Goal: Task Accomplishment & Management: Manage account settings

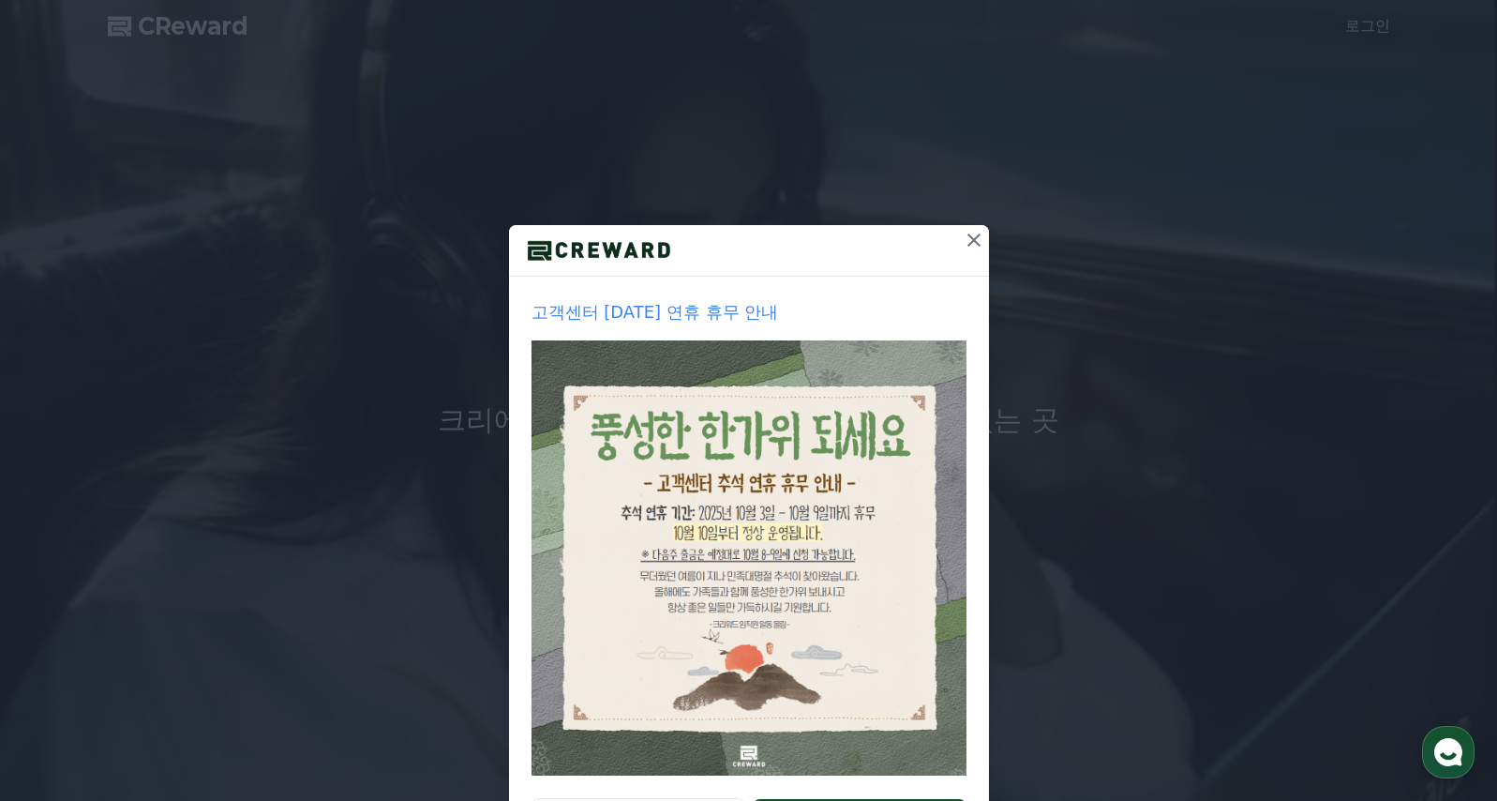
click at [970, 230] on icon at bounding box center [974, 240] width 23 height 23
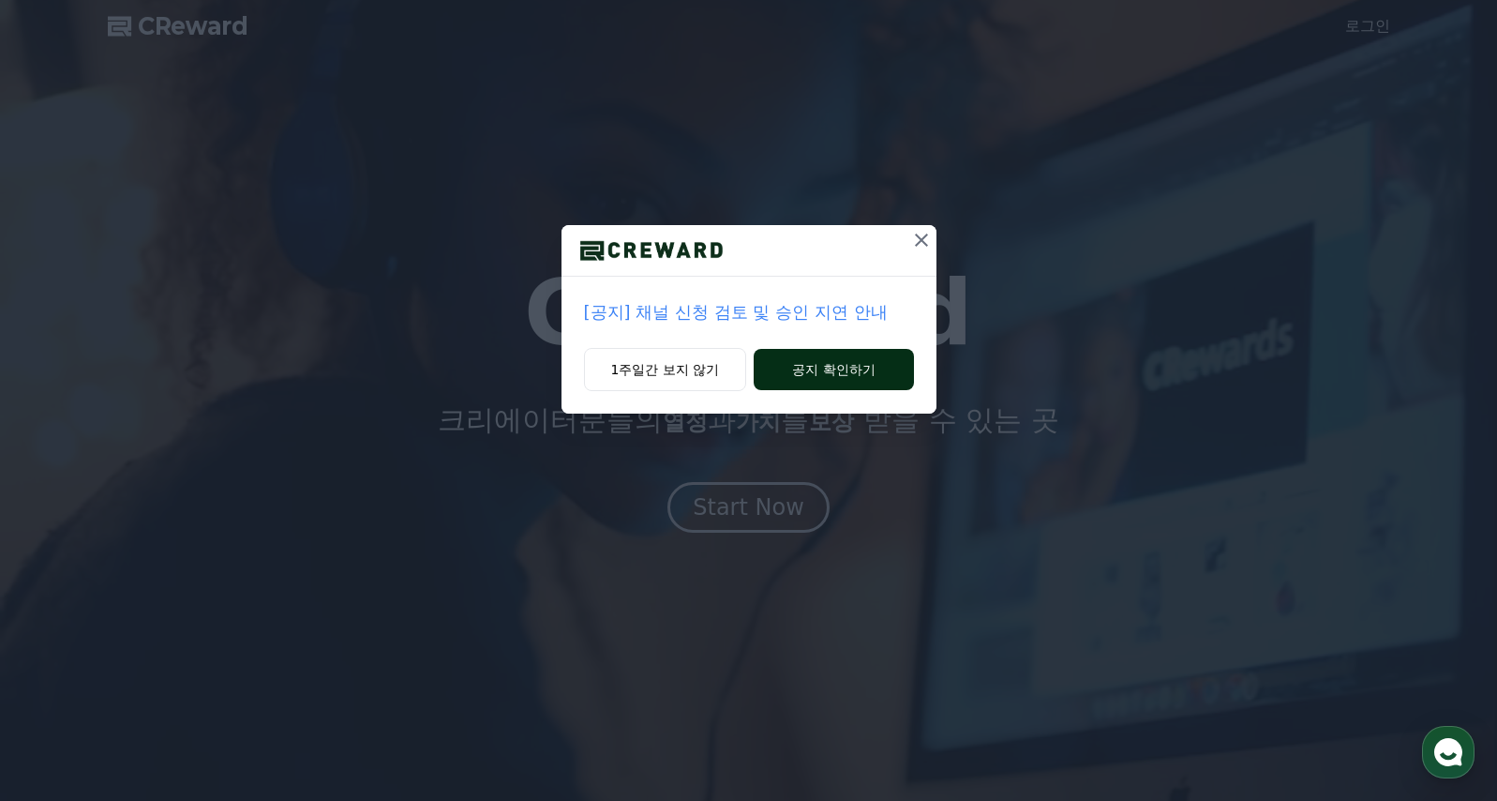
click at [815, 369] on button "공지 확인하기" at bounding box center [833, 369] width 159 height 41
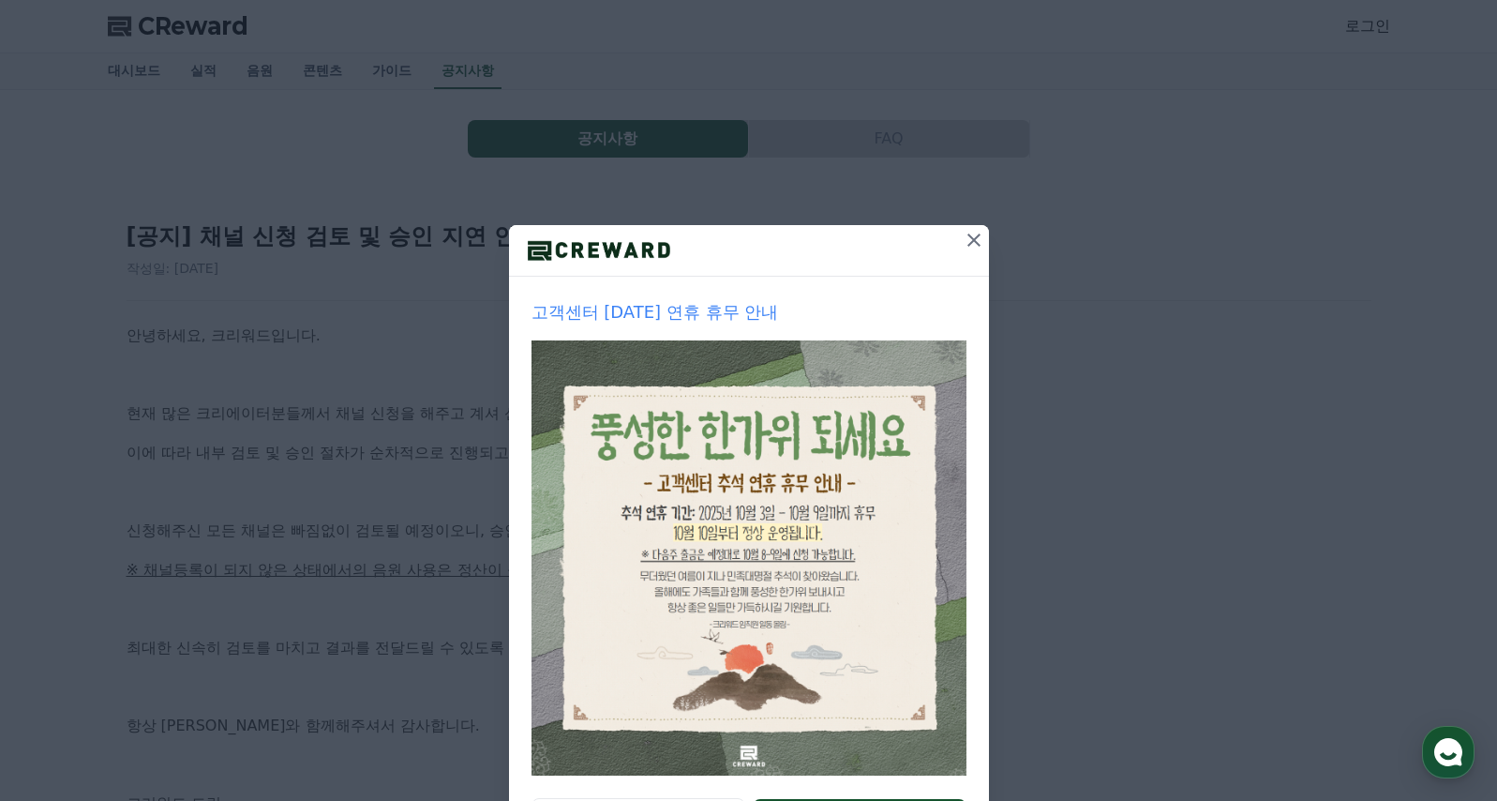
click at [981, 235] on button at bounding box center [974, 240] width 30 height 30
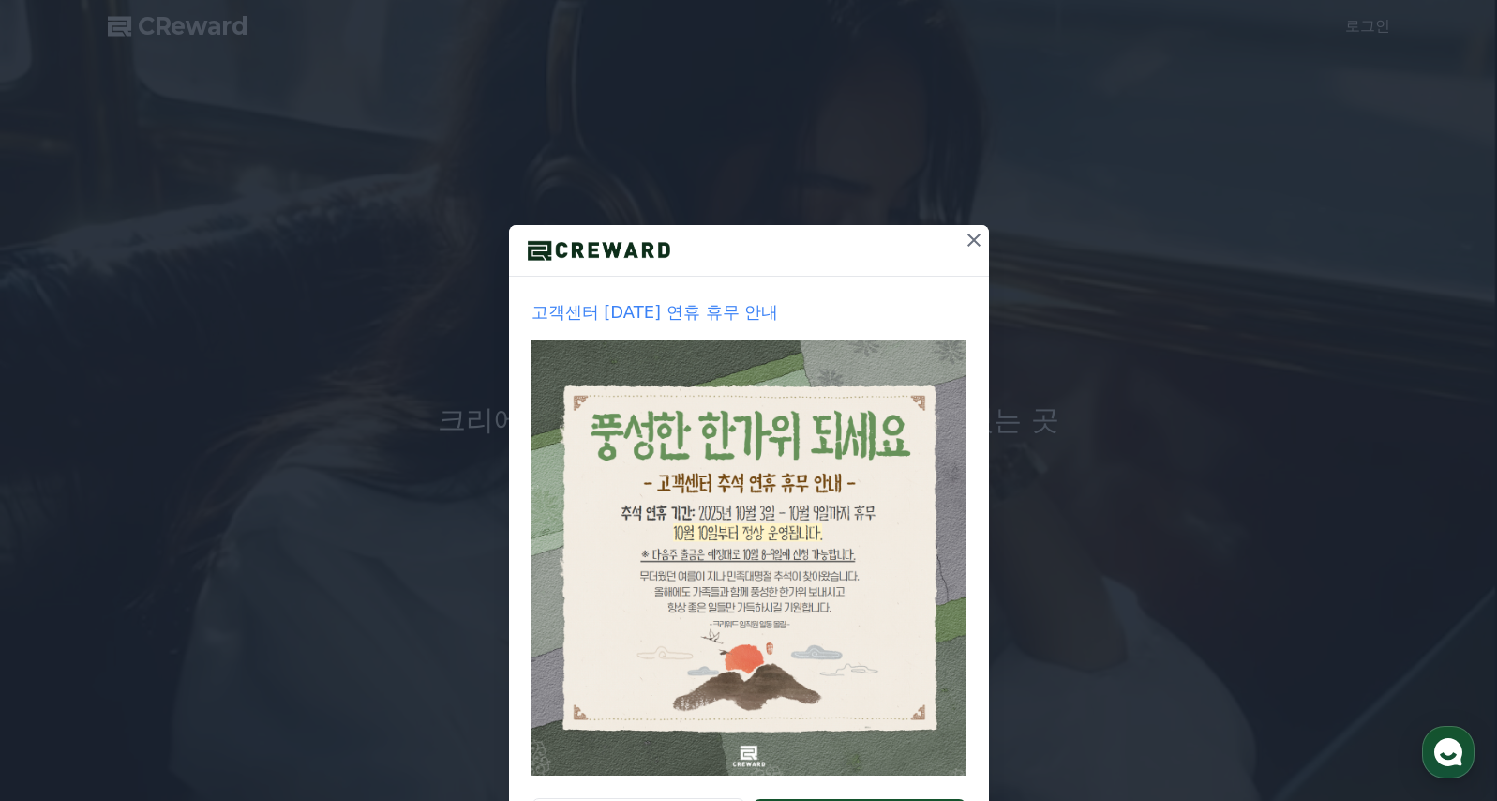
click at [963, 237] on icon at bounding box center [974, 240] width 23 height 23
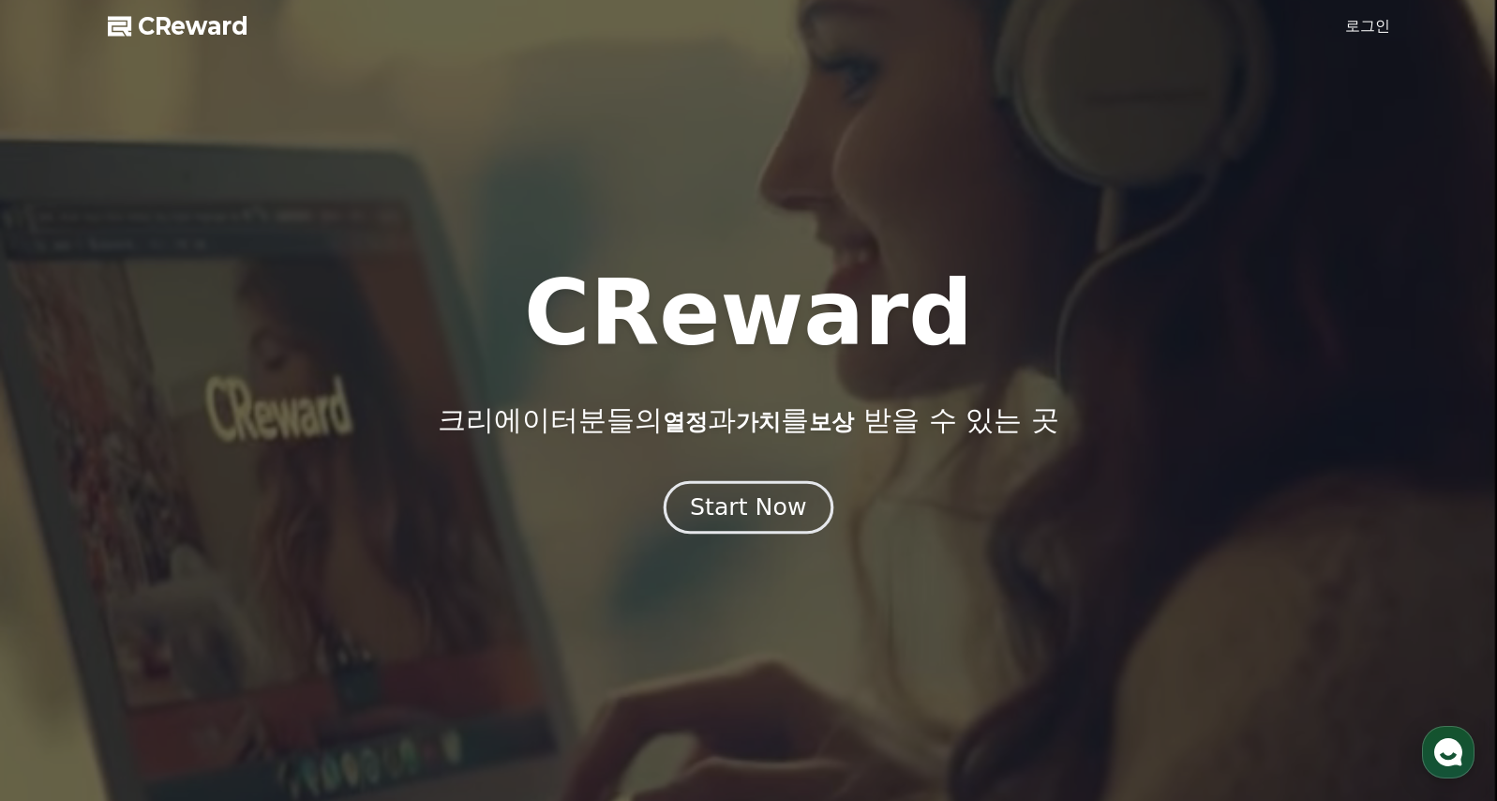
click at [779, 520] on div "Start Now" at bounding box center [748, 507] width 116 height 32
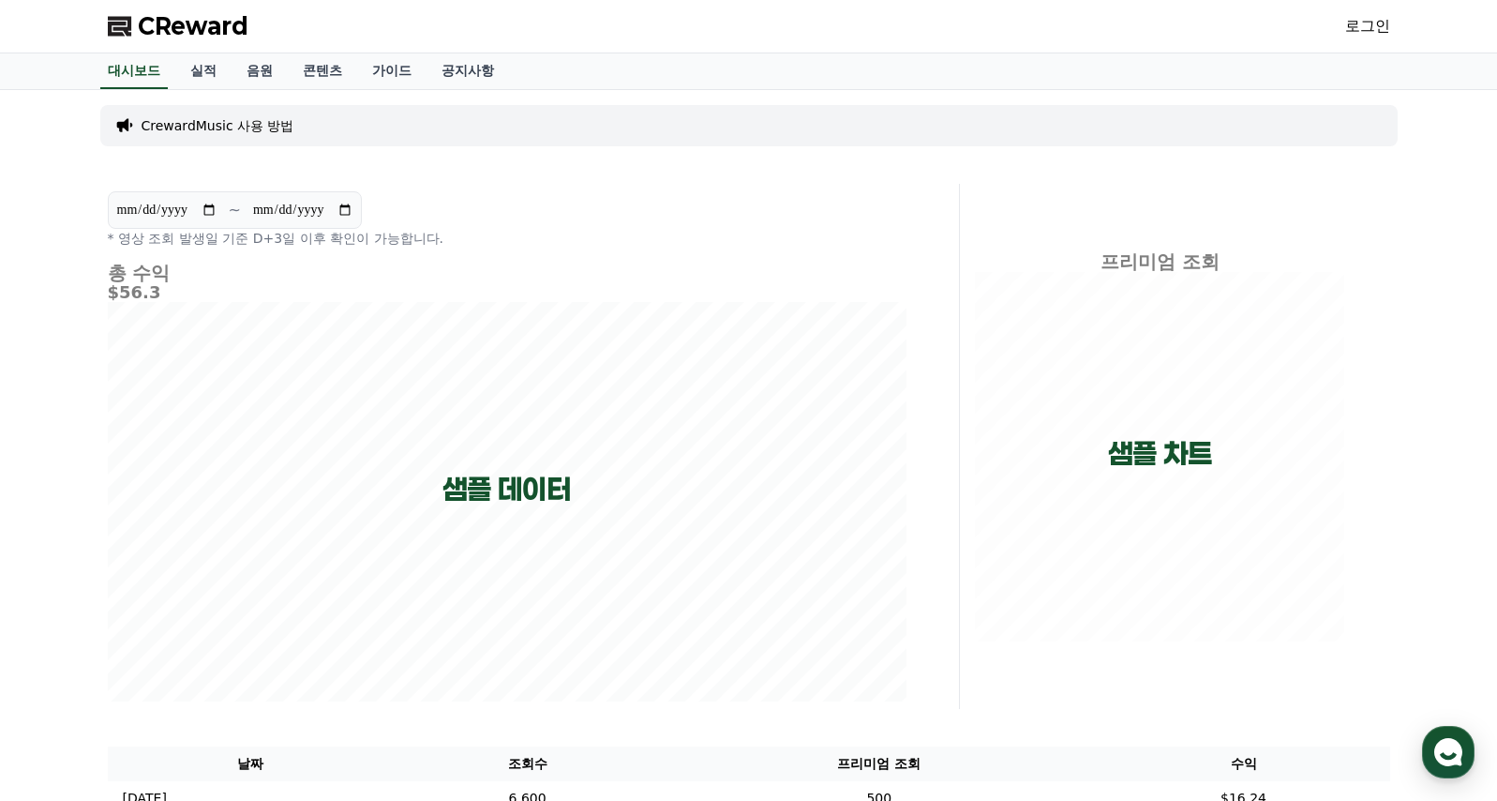
click at [1368, 25] on link "로그인" at bounding box center [1368, 26] width 45 height 23
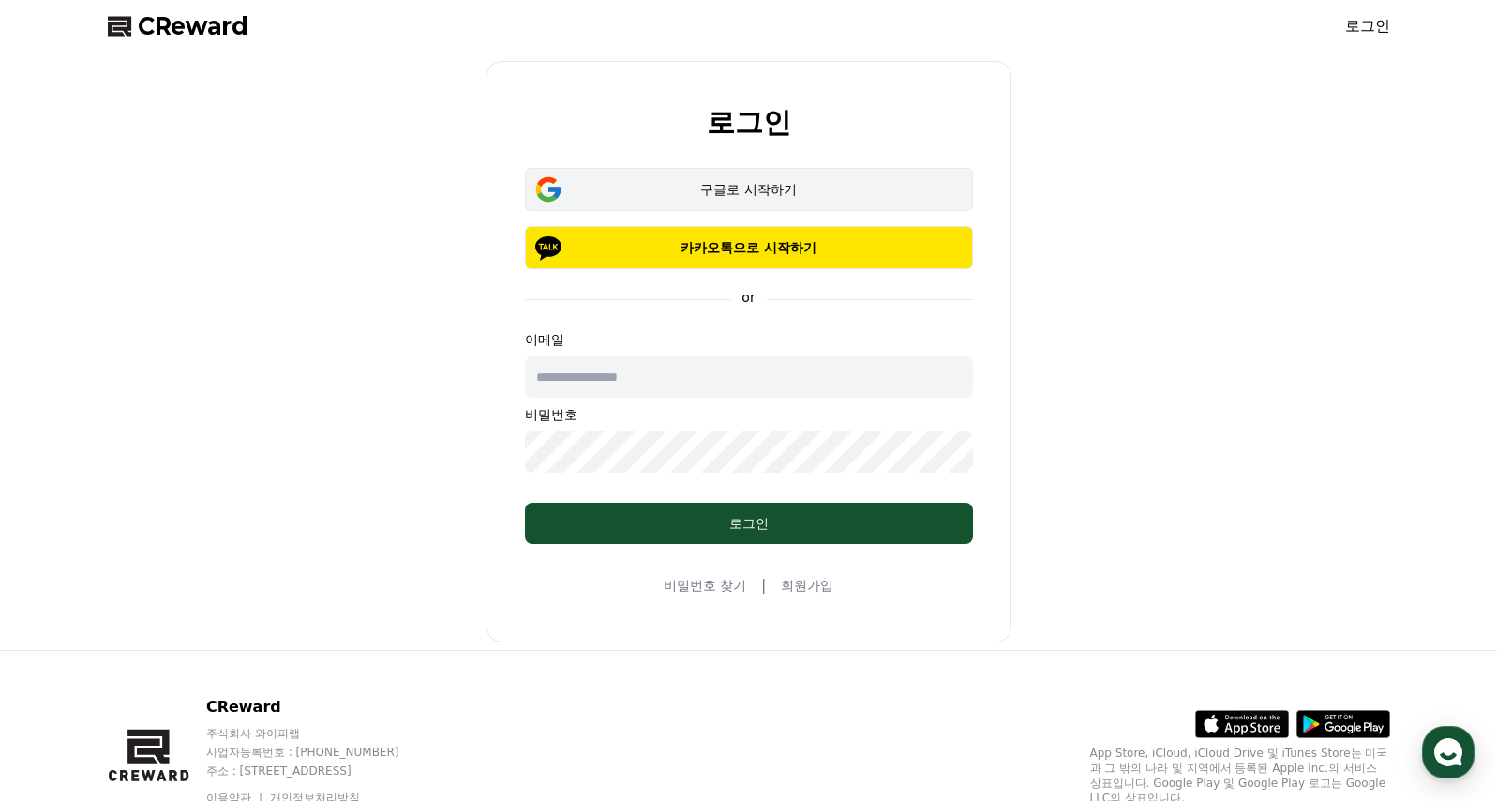
click at [794, 183] on div "구글로 시작하기" at bounding box center [749, 189] width 394 height 19
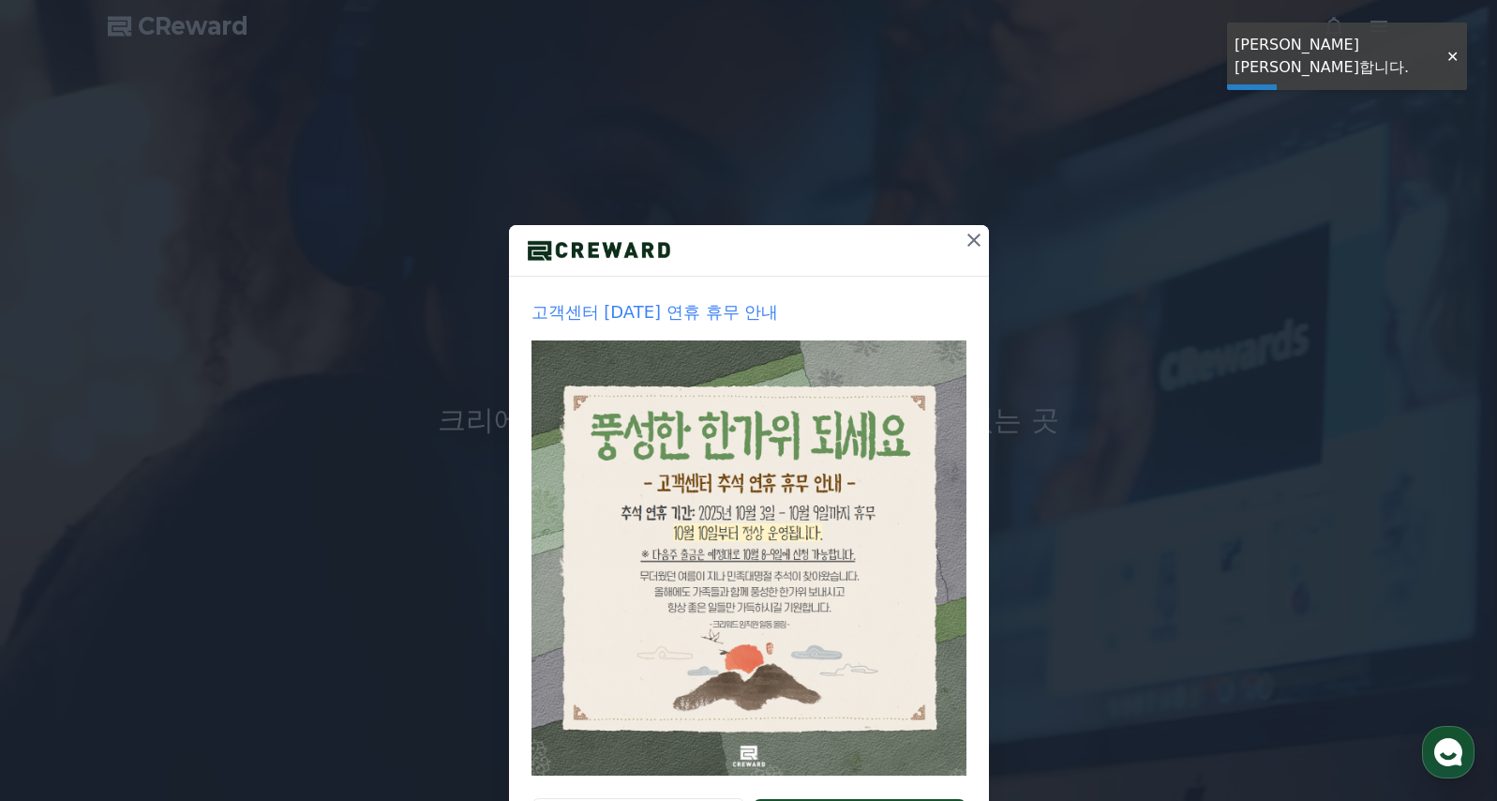
click at [963, 241] on icon at bounding box center [974, 240] width 23 height 23
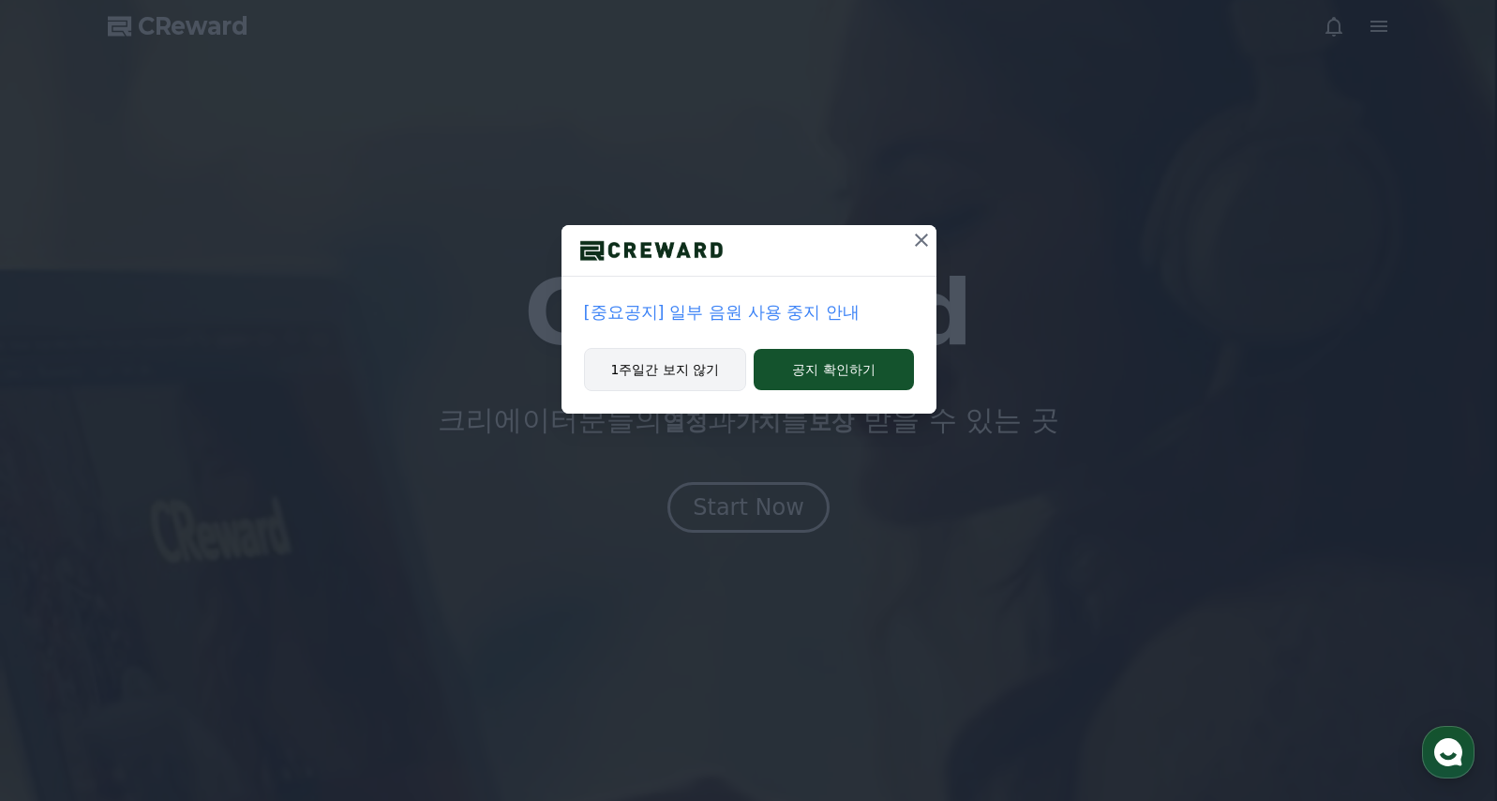
click at [740, 369] on div "1주일간 보지 않기 공지 확인하기" at bounding box center [749, 381] width 375 height 66
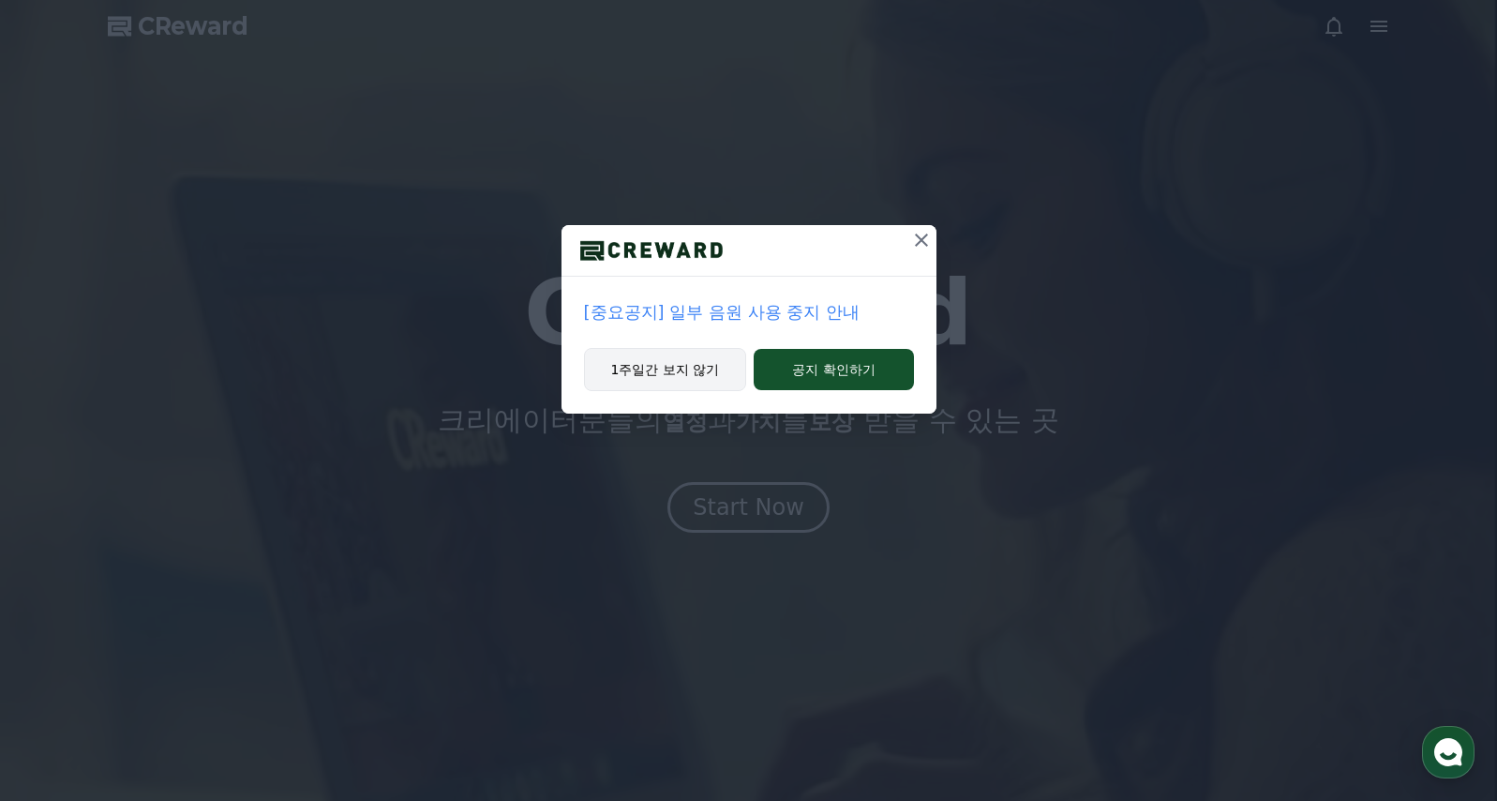
click at [646, 384] on button "1주일간 보지 않기" at bounding box center [665, 369] width 163 height 43
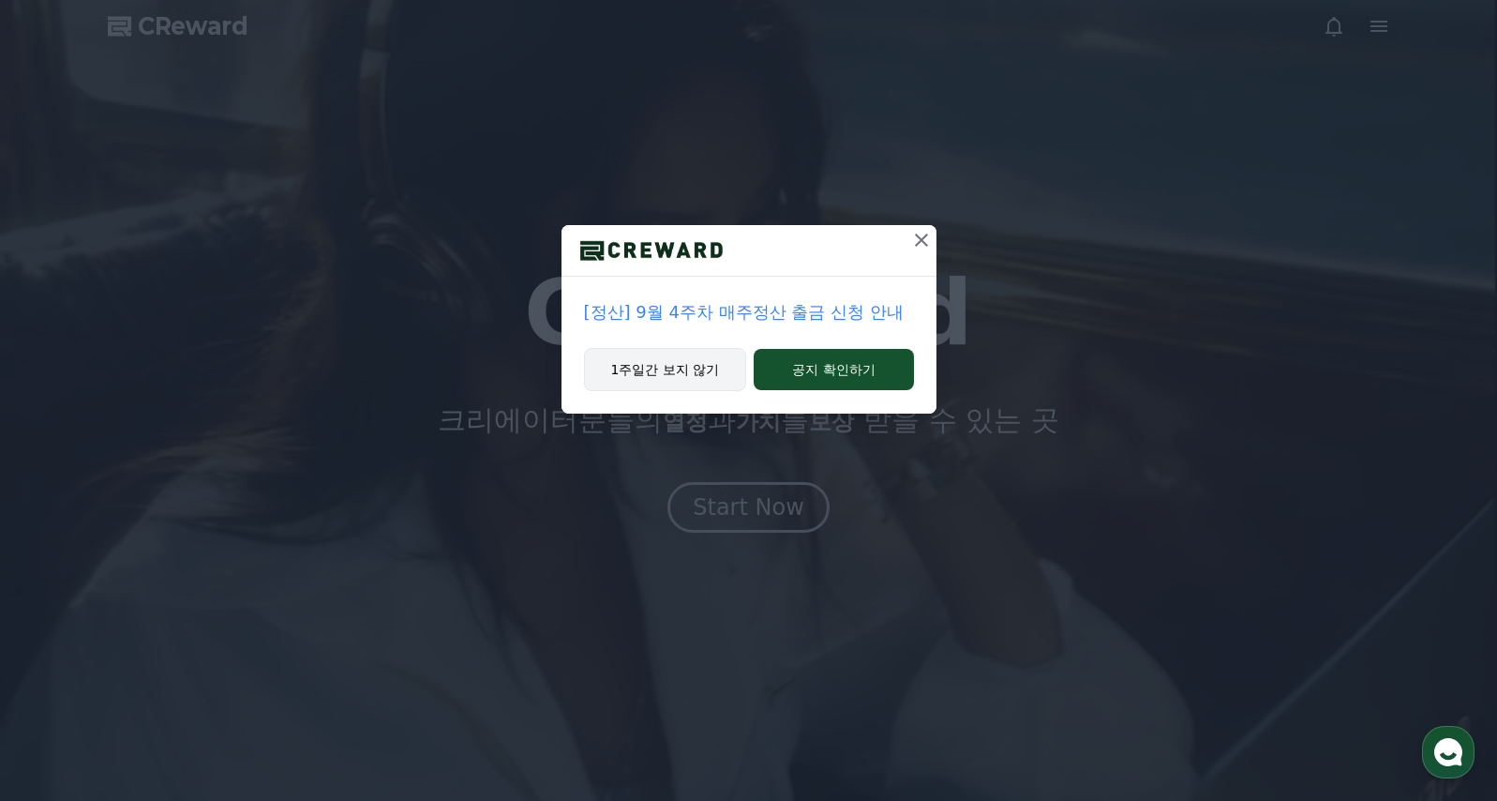
click at [697, 382] on button "1주일간 보지 않기" at bounding box center [665, 369] width 163 height 43
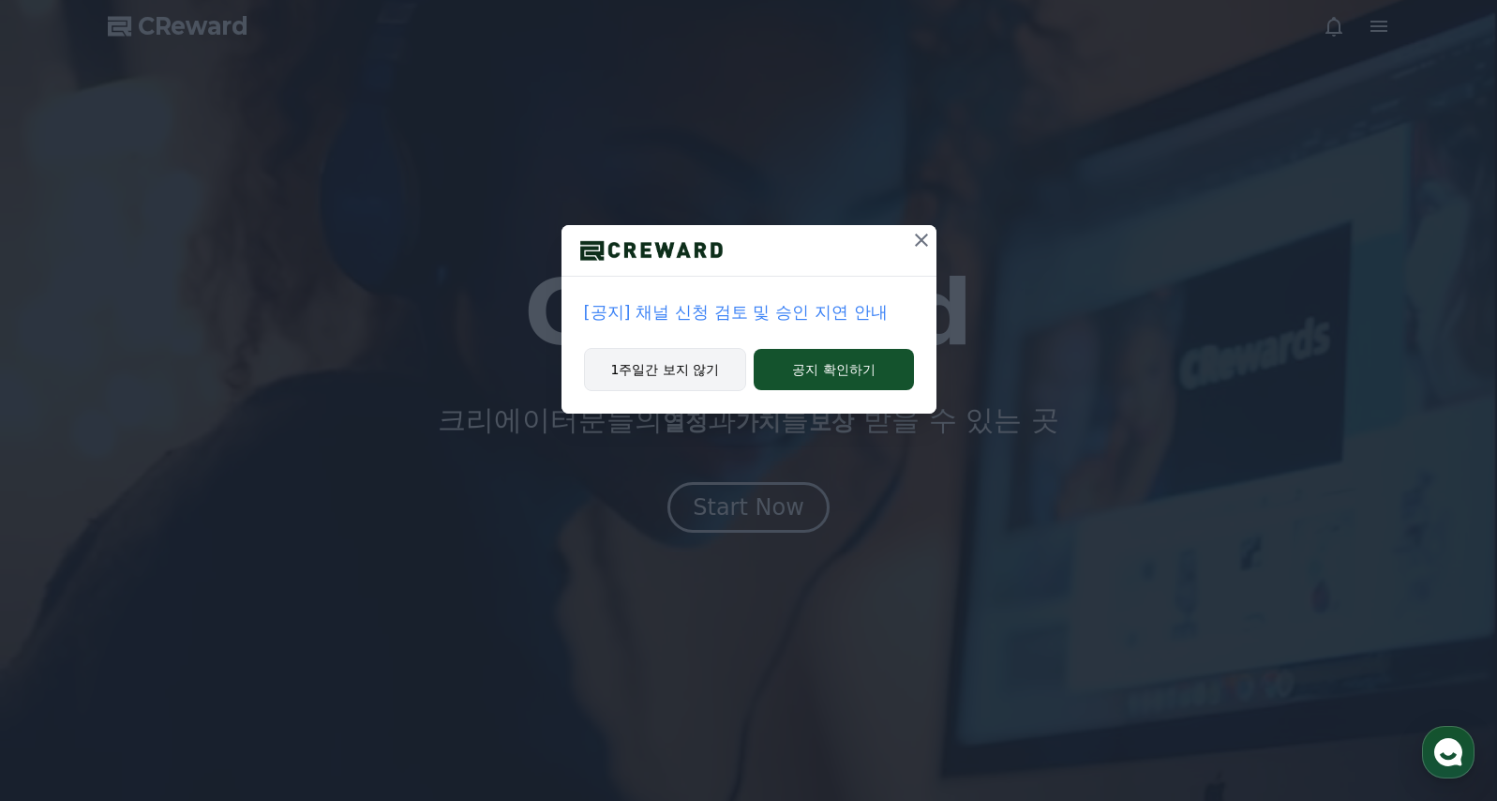
click at [691, 371] on button "1주일간 보지 않기" at bounding box center [665, 369] width 163 height 43
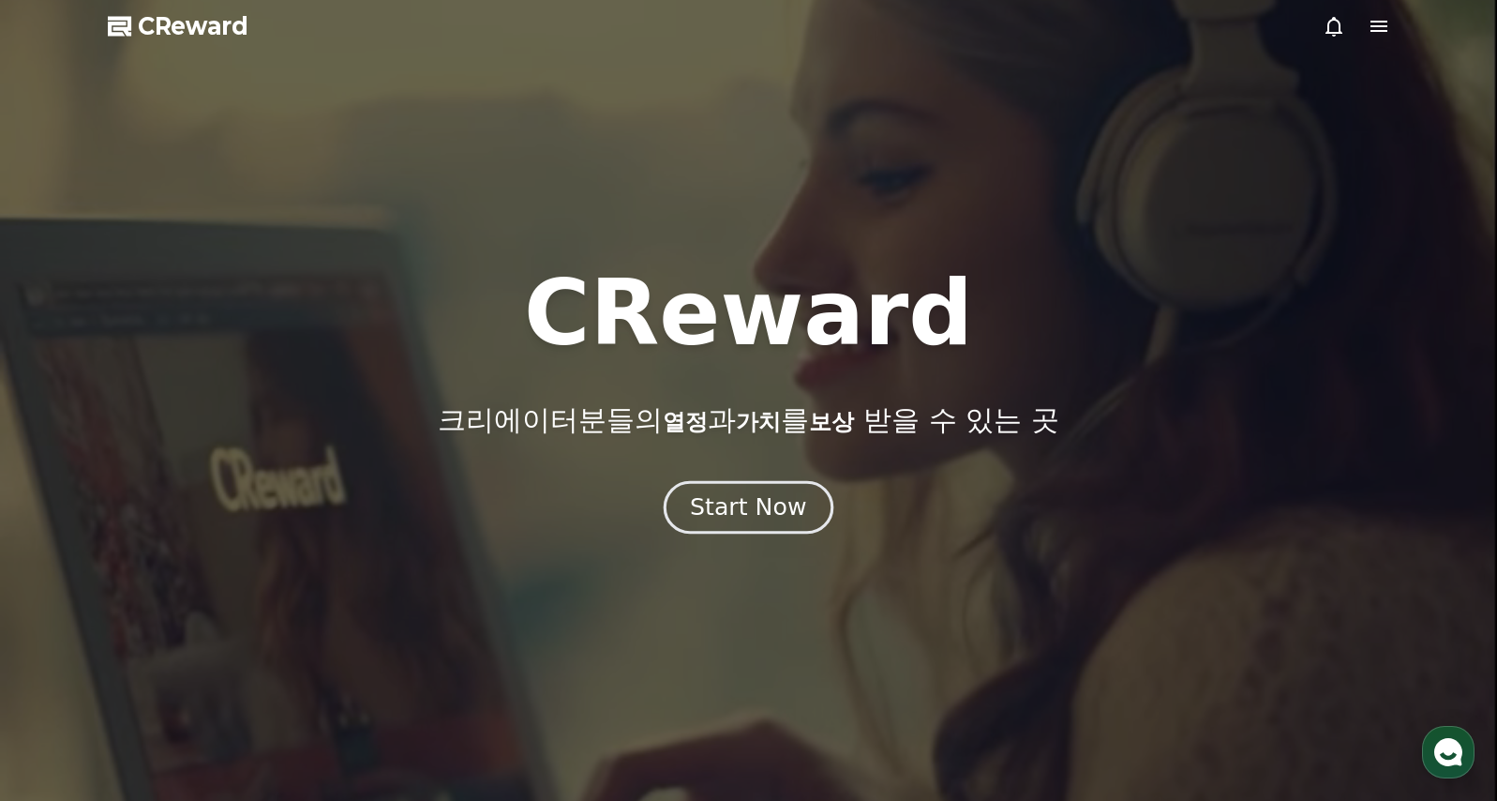
click at [690, 507] on button "Start Now" at bounding box center [749, 507] width 170 height 53
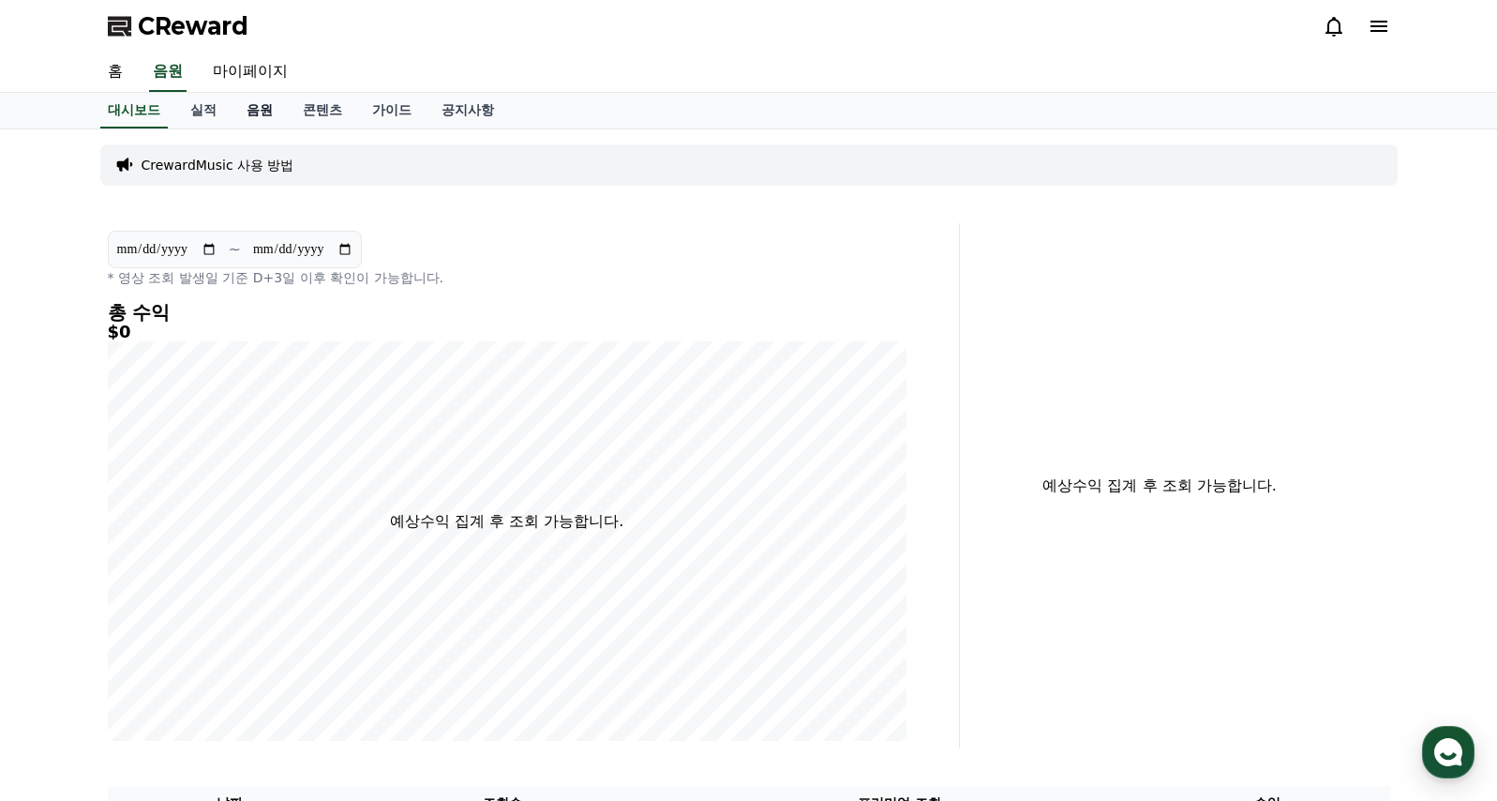
click at [250, 99] on link "음원" at bounding box center [260, 111] width 56 height 36
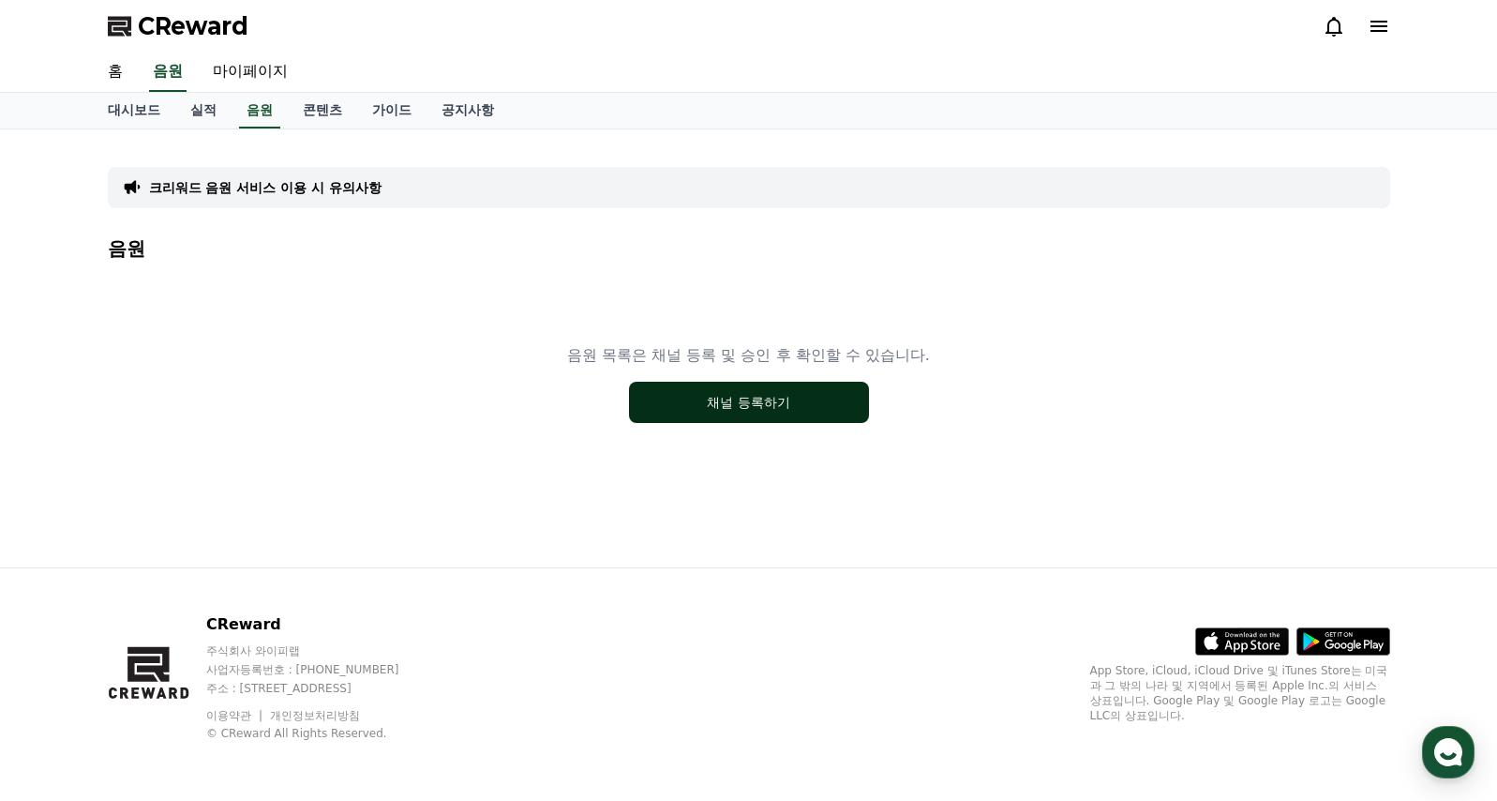
click at [772, 410] on button "채널 등록하기" at bounding box center [749, 402] width 240 height 41
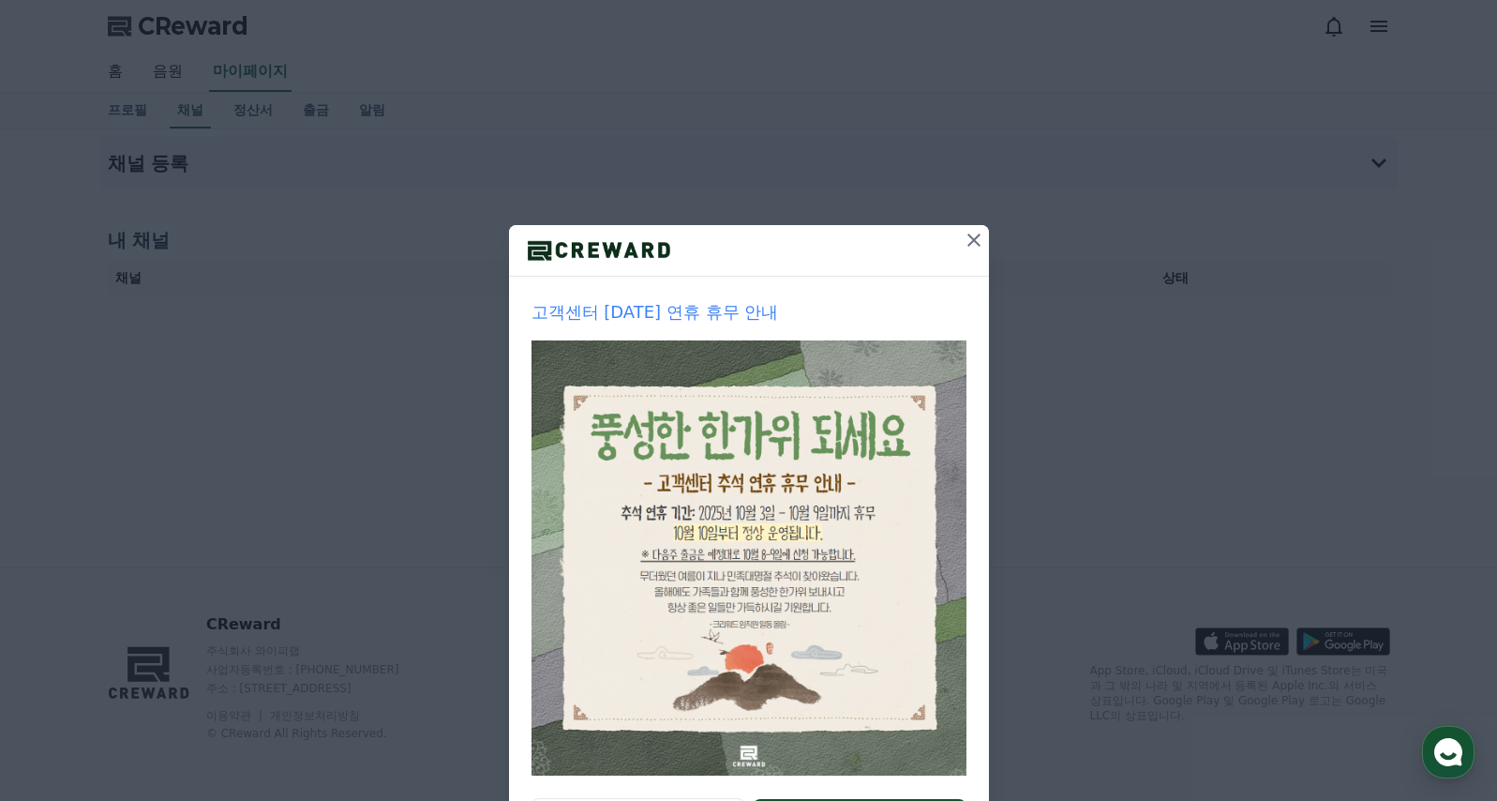
click at [964, 234] on icon at bounding box center [974, 240] width 23 height 23
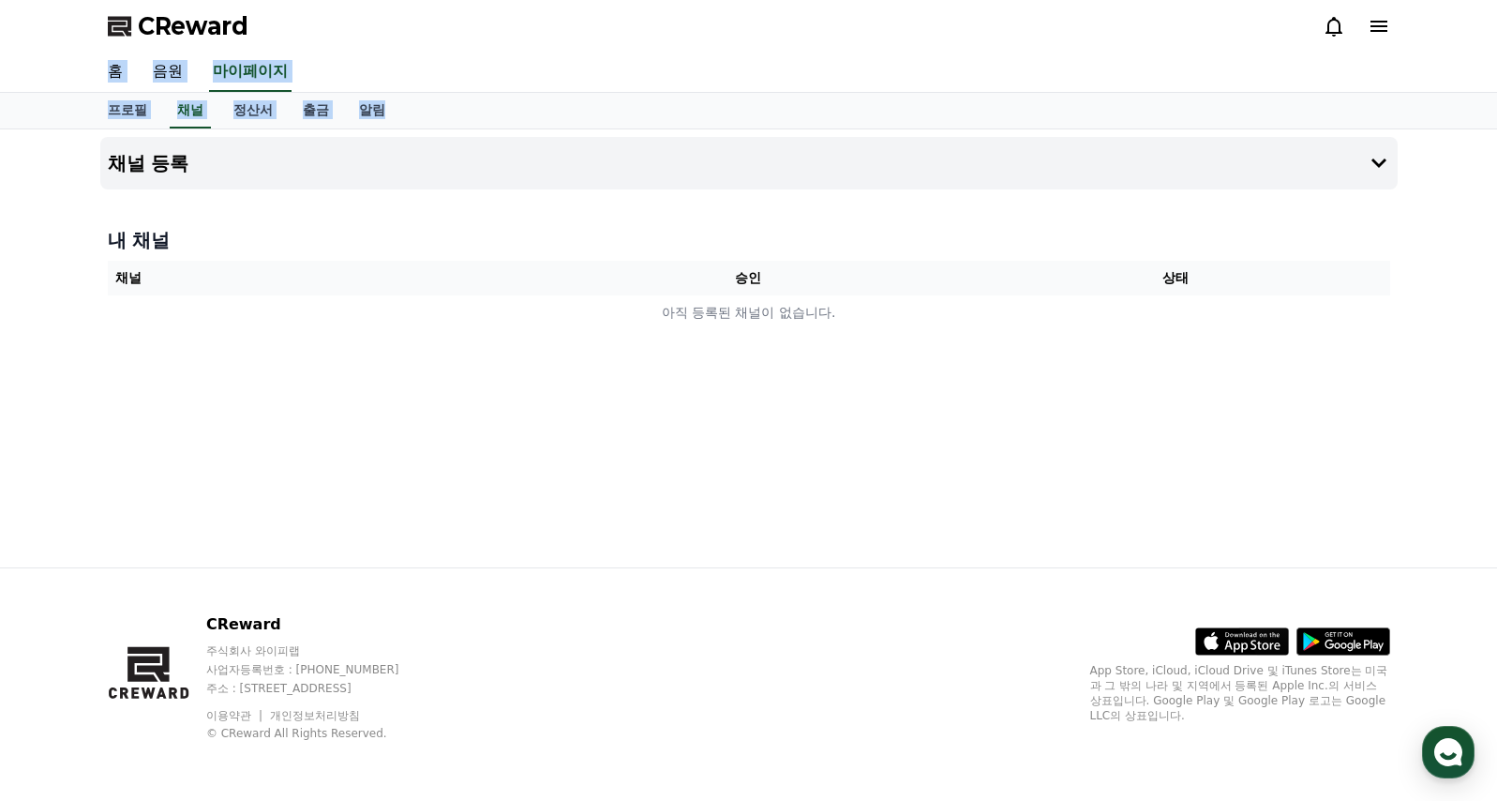
drag, startPoint x: 1443, startPoint y: 797, endPoint x: 569, endPoint y: -99, distance: 1251.9
click at [569, 0] on html "CReward 홈 음원 마이페이지 프로필 채널 정산서 출금 알림 채널 등록 내 채널 채널 승인 상태 아직 등록된 채널이 없습니다. CRewar…" at bounding box center [748, 400] width 1497 height 801
